Goal: Find specific page/section: Find specific page/section

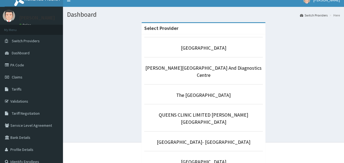
scroll to position [8, 0]
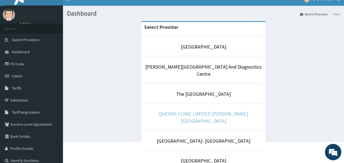
click at [214, 110] on link "QUEENS CLINIC LIMITED [PERSON_NAME][GEOGRAPHIC_DATA]" at bounding box center [203, 116] width 89 height 13
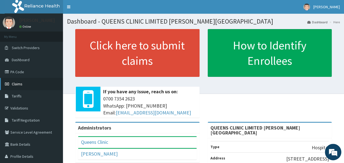
scroll to position [6, 0]
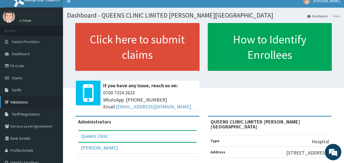
click at [22, 99] on link "Validations" at bounding box center [31, 102] width 63 height 12
